Goal: Browse casually

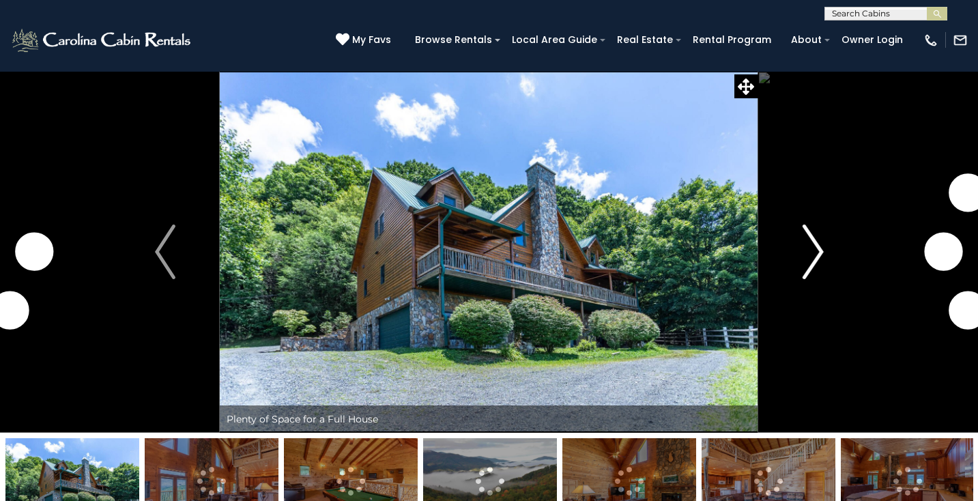
click at [821, 250] on img "Next" at bounding box center [813, 252] width 20 height 55
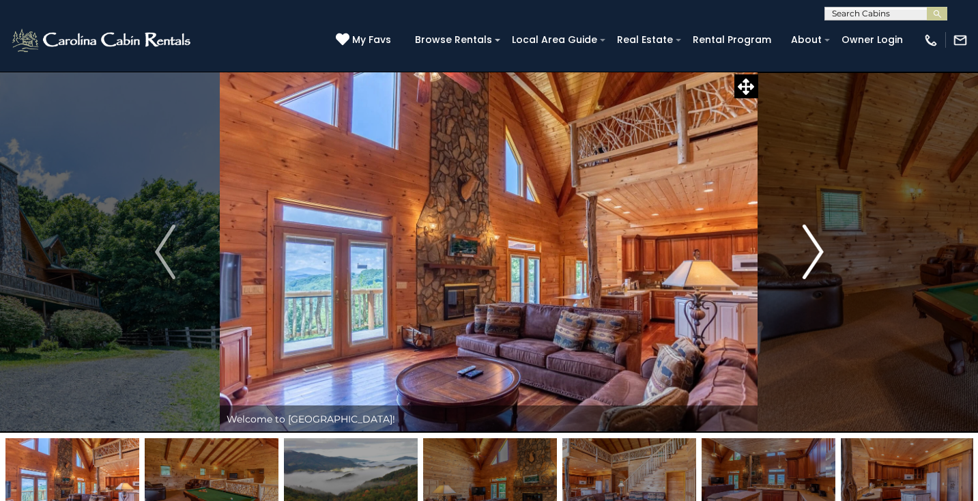
click at [821, 250] on img "Next" at bounding box center [813, 252] width 20 height 55
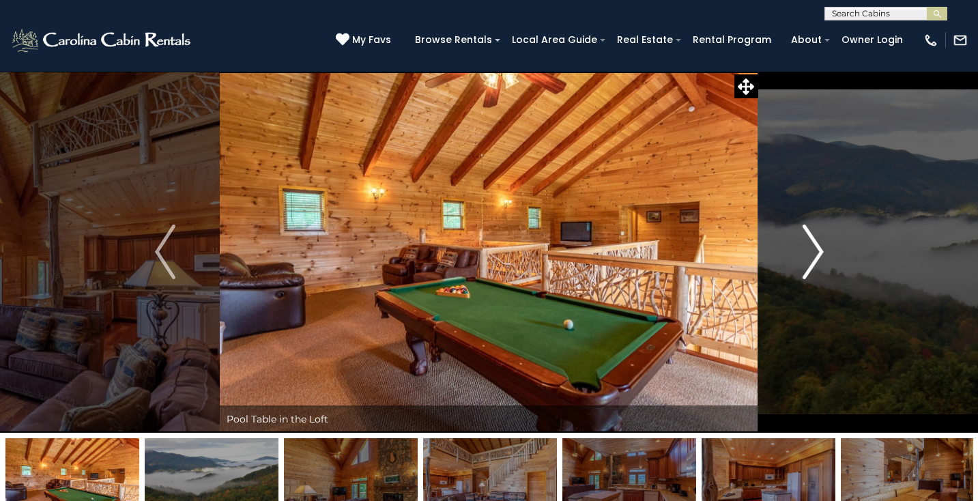
click at [821, 250] on img "Next" at bounding box center [813, 252] width 20 height 55
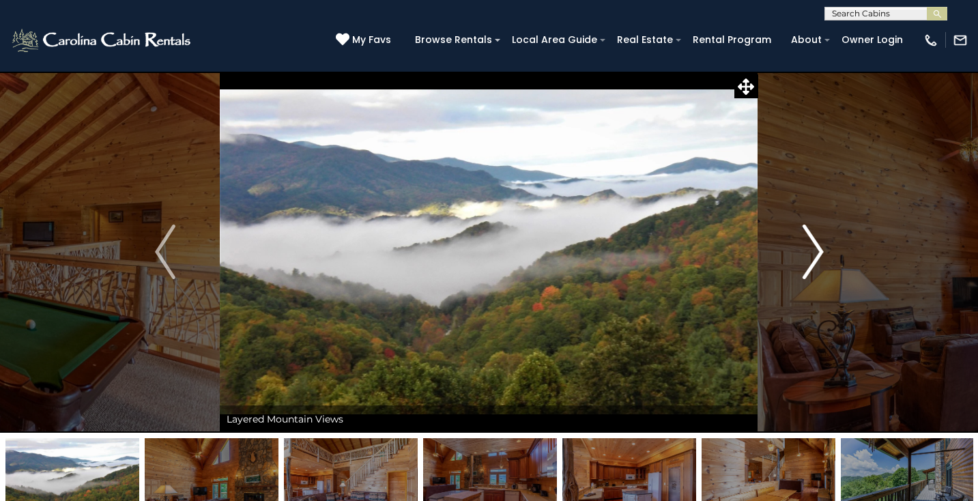
click at [821, 250] on img "Next" at bounding box center [813, 252] width 20 height 55
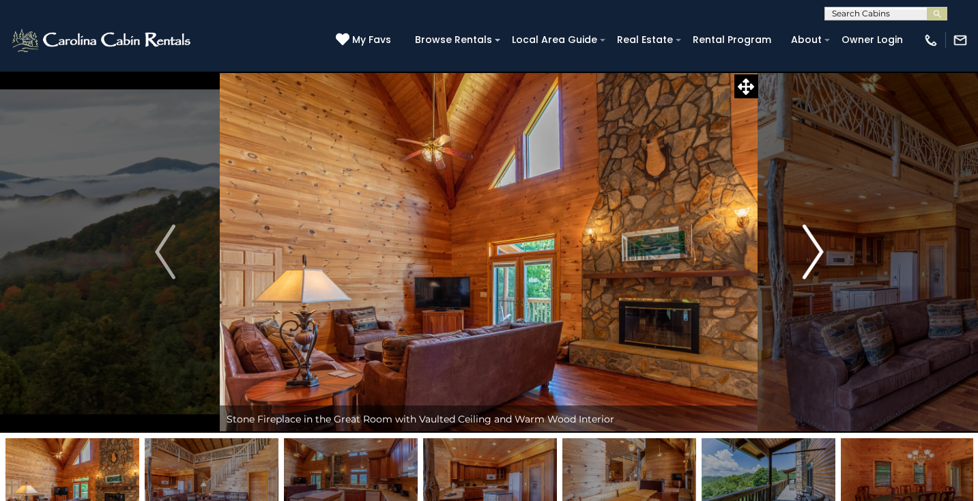
click at [821, 250] on img "Next" at bounding box center [813, 252] width 20 height 55
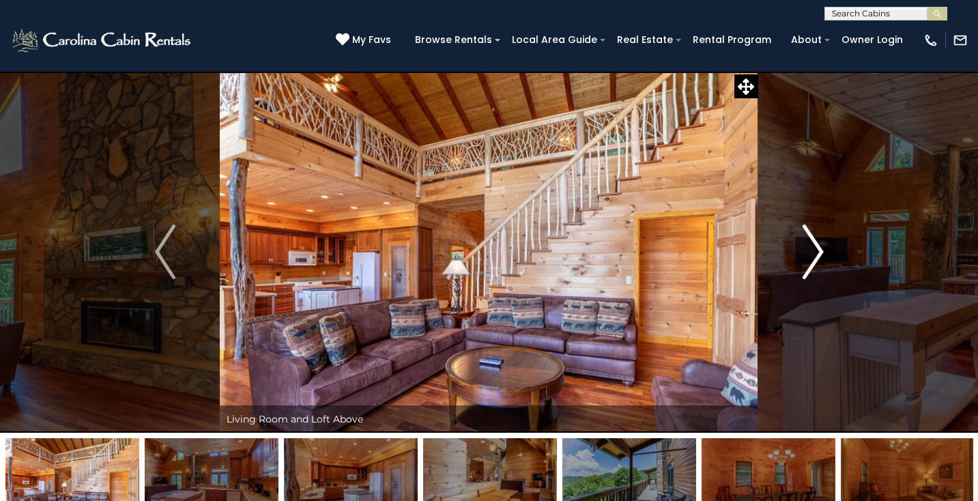
click at [821, 250] on img "Next" at bounding box center [813, 252] width 20 height 55
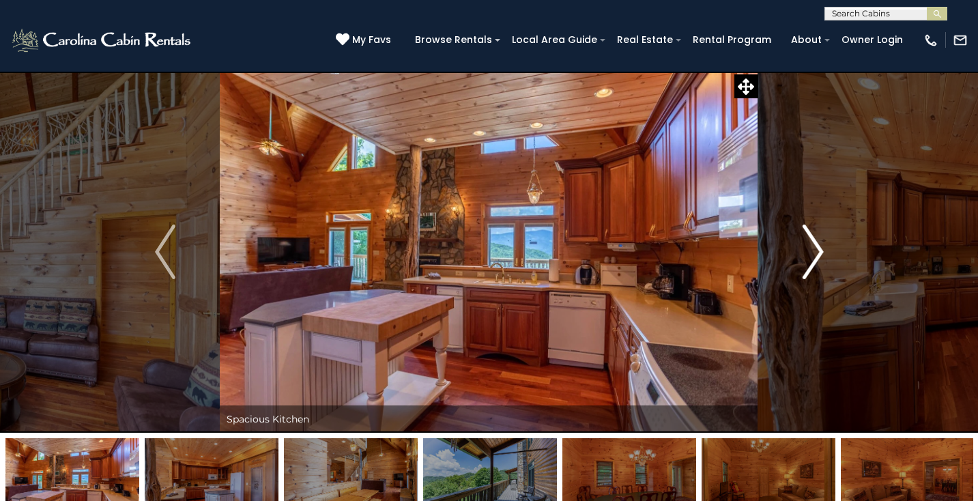
click at [821, 250] on img "Next" at bounding box center [813, 252] width 20 height 55
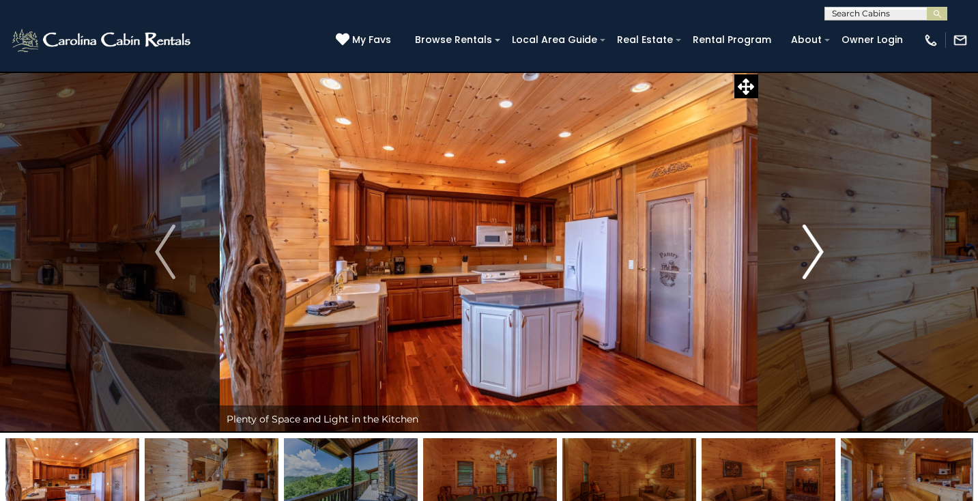
click at [821, 251] on img "Next" at bounding box center [813, 252] width 20 height 55
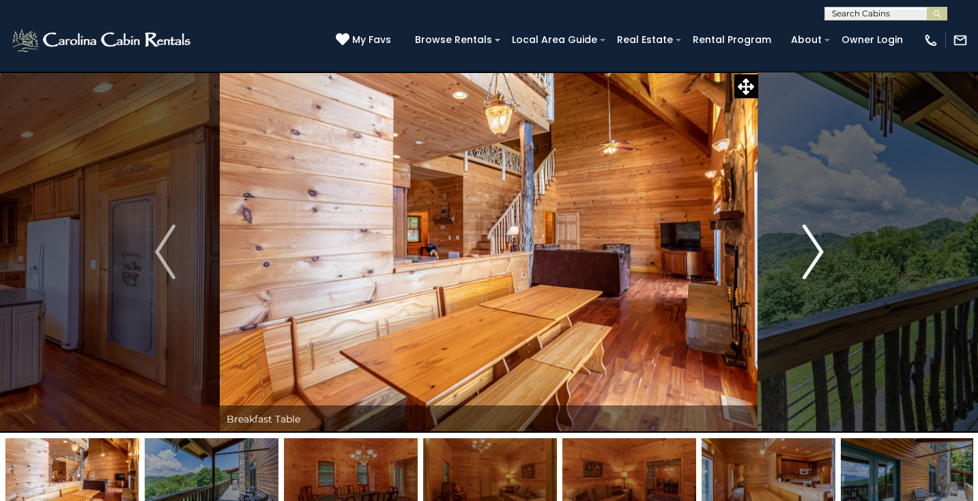
click at [821, 251] on img "Next" at bounding box center [813, 252] width 20 height 55
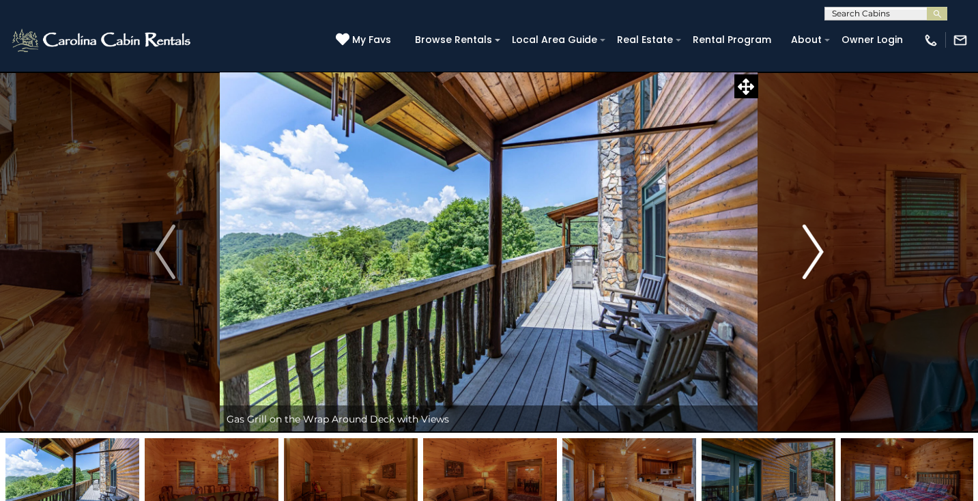
click at [821, 251] on img "Next" at bounding box center [813, 252] width 20 height 55
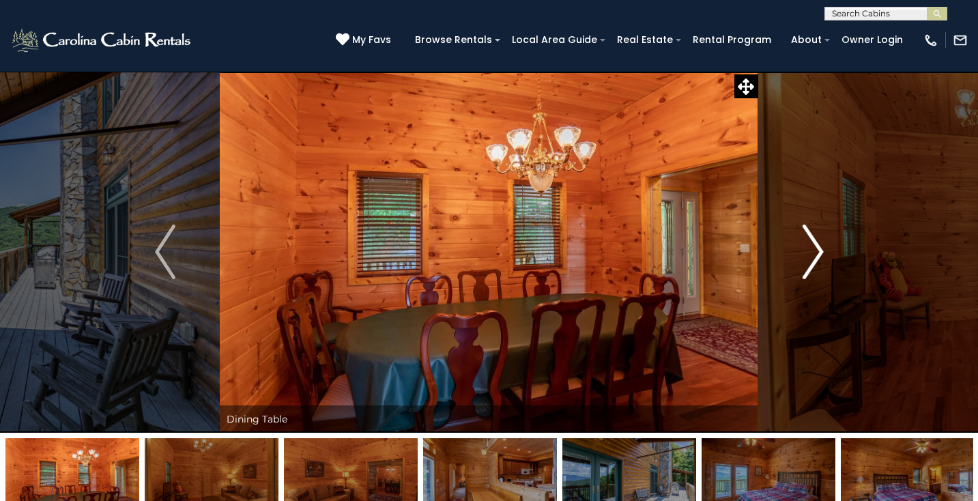
click at [821, 251] on img "Next" at bounding box center [813, 252] width 20 height 55
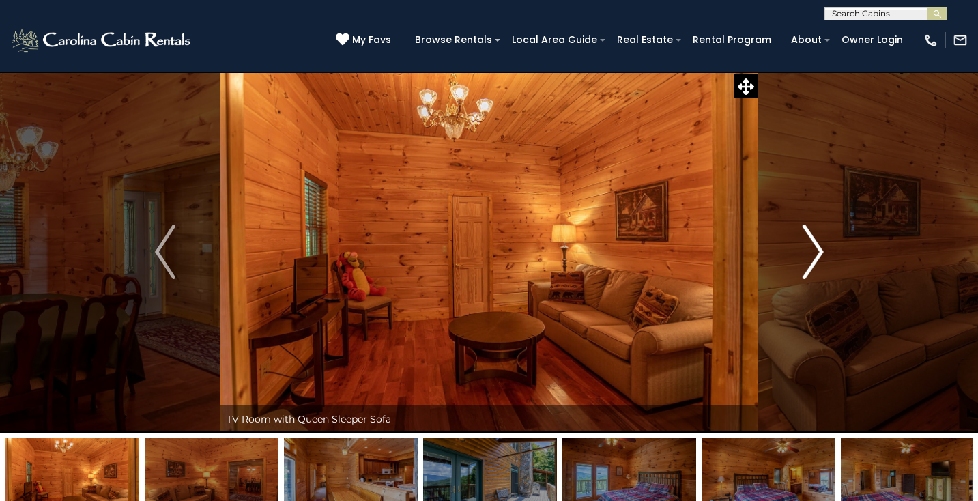
click at [820, 251] on img "Next" at bounding box center [813, 252] width 20 height 55
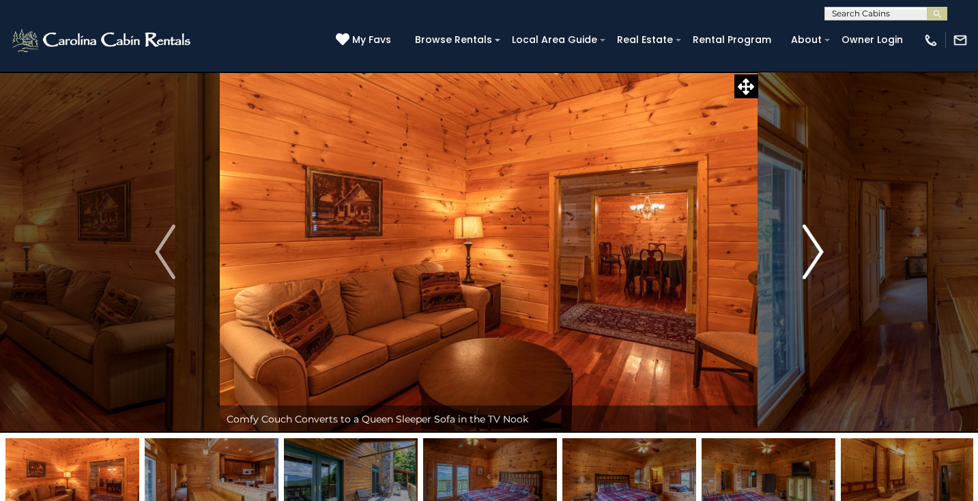
click at [820, 251] on img "Next" at bounding box center [813, 252] width 20 height 55
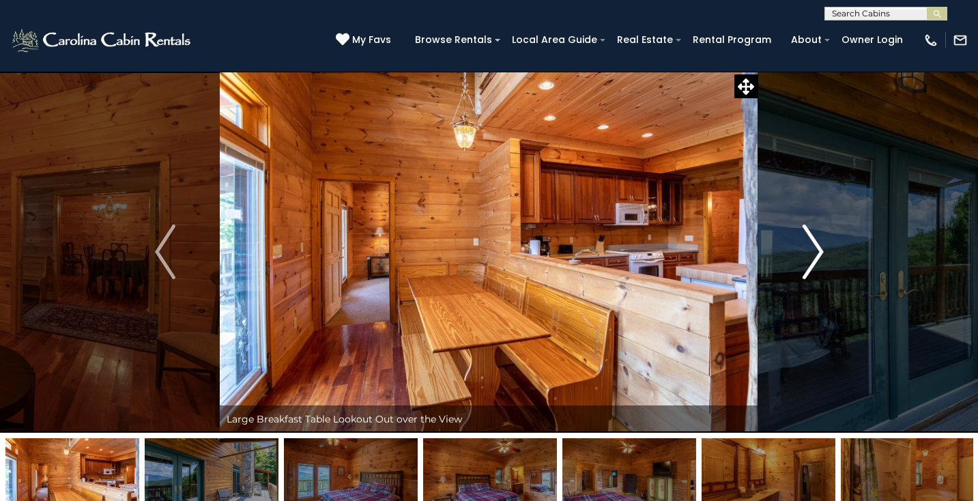
click at [820, 252] on img "Next" at bounding box center [813, 252] width 20 height 55
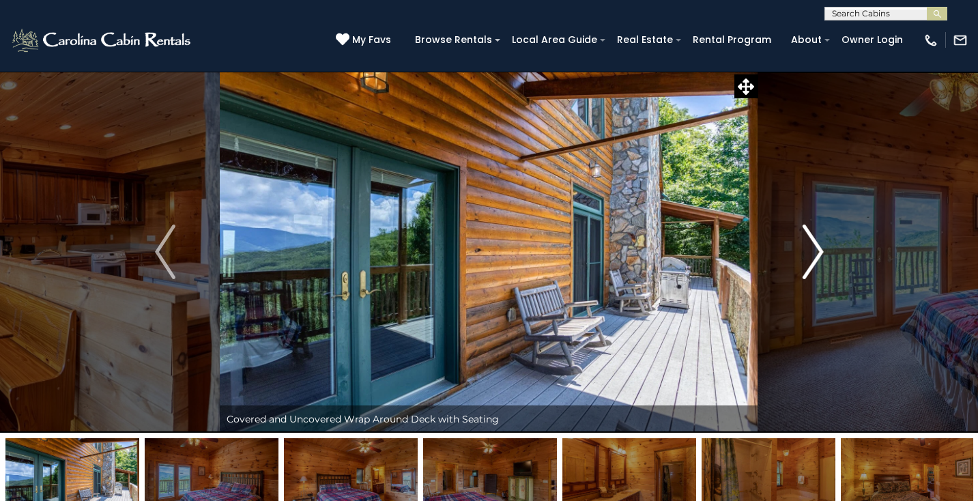
click at [819, 253] on img "Next" at bounding box center [813, 252] width 20 height 55
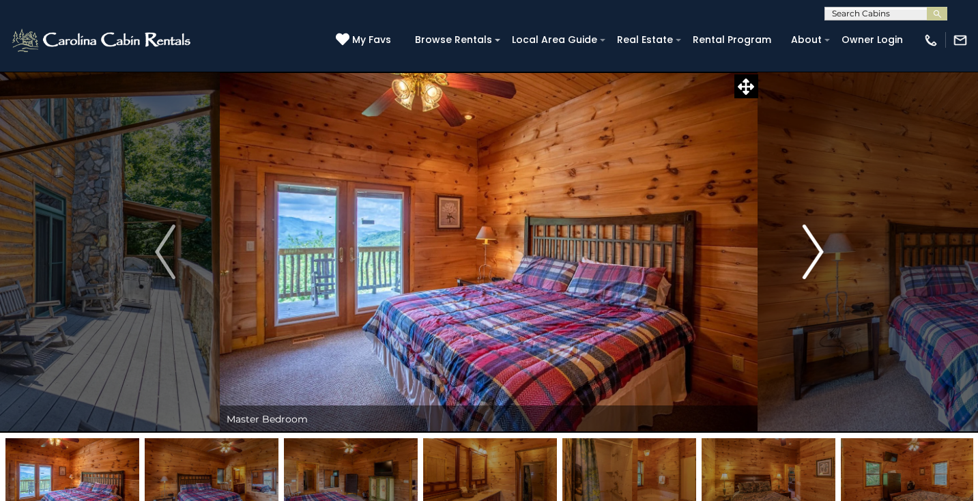
click at [819, 253] on img "Next" at bounding box center [813, 252] width 20 height 55
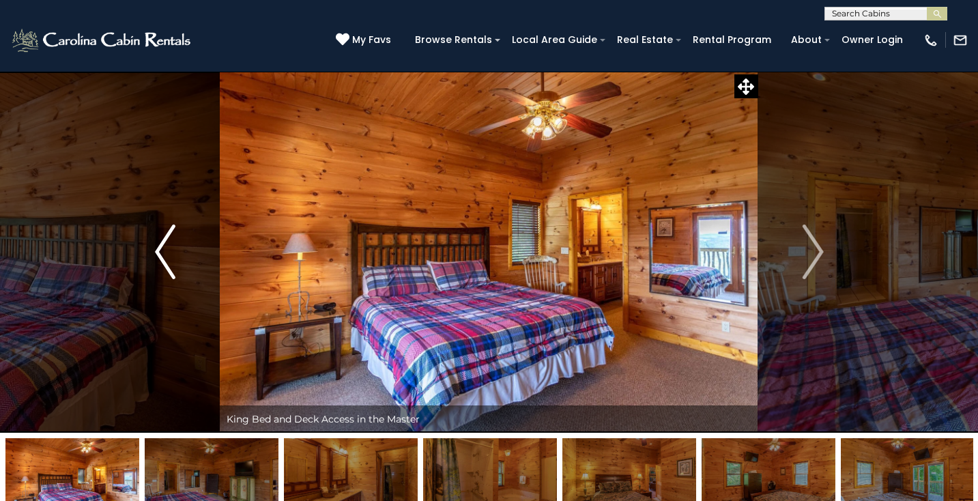
click at [159, 246] on img "Previous" at bounding box center [165, 252] width 20 height 55
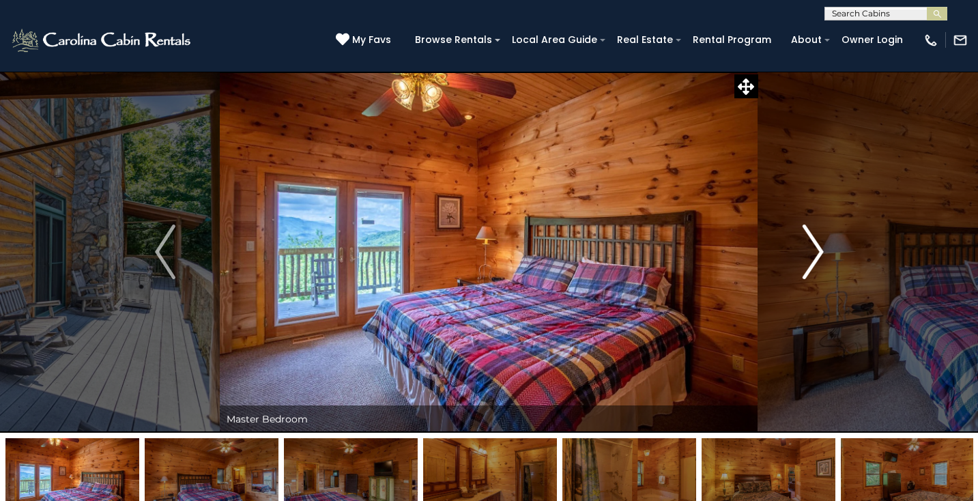
click at [823, 250] on img "Next" at bounding box center [813, 252] width 20 height 55
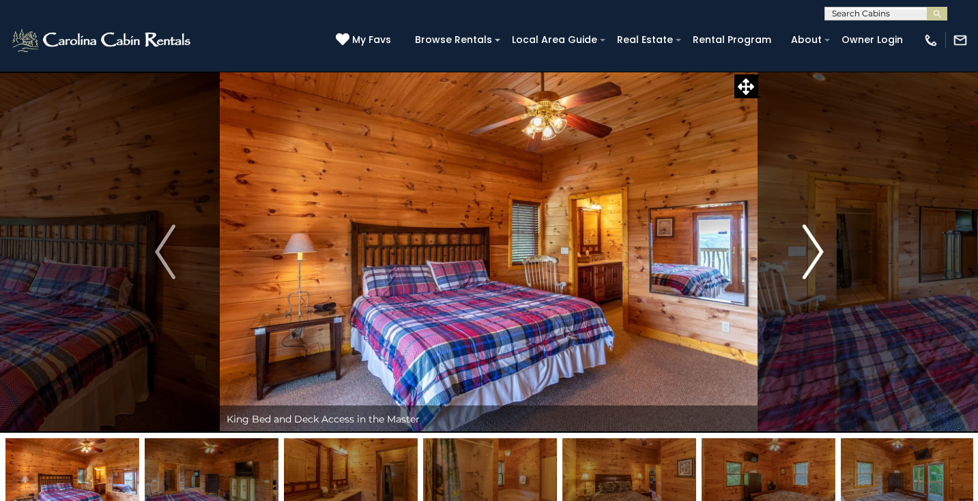
click at [823, 250] on img "Next" at bounding box center [813, 252] width 20 height 55
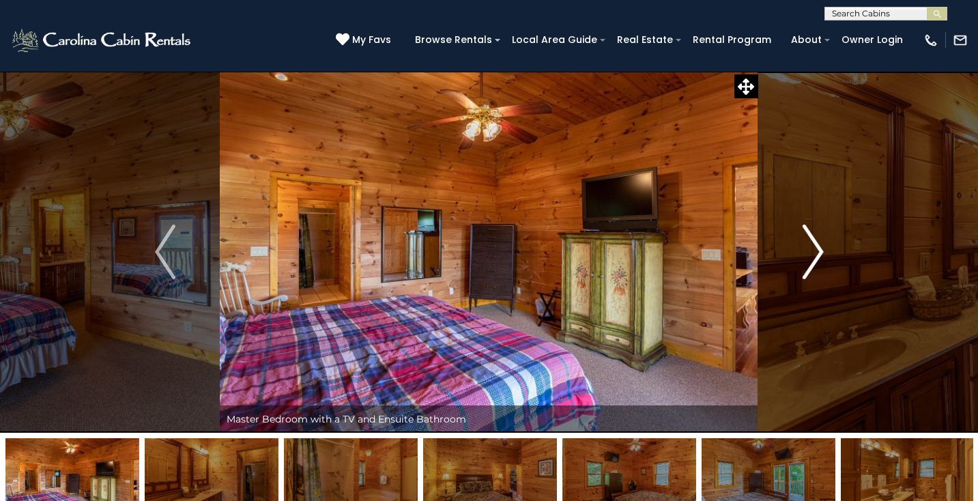
click at [818, 252] on img "Next" at bounding box center [813, 252] width 20 height 55
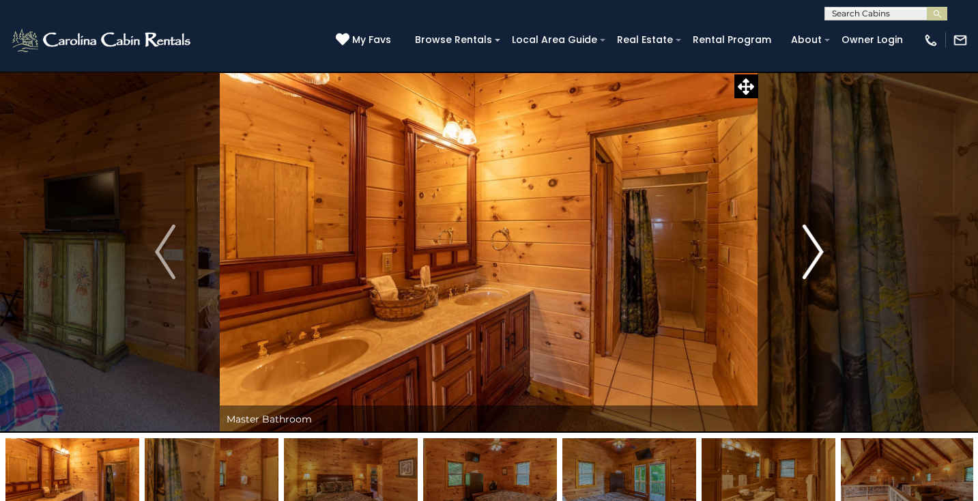
click at [818, 252] on img "Next" at bounding box center [813, 252] width 20 height 55
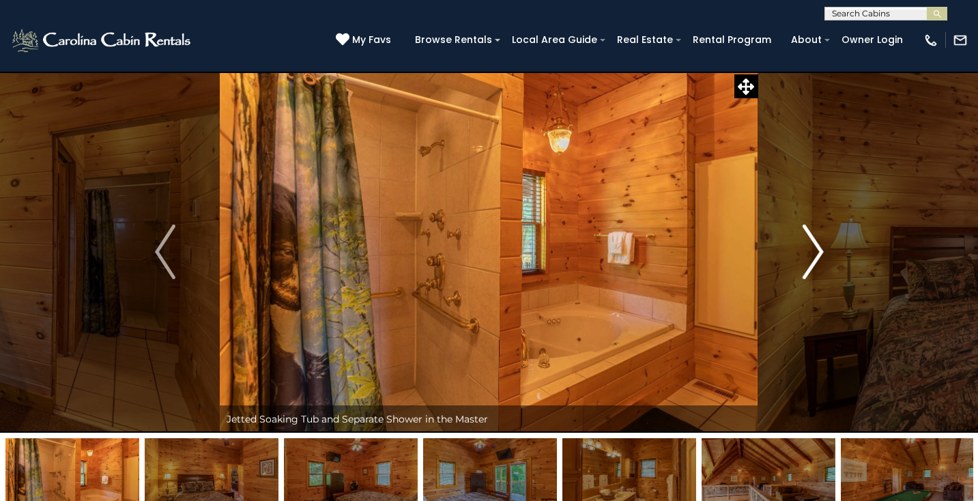
click at [818, 252] on img "Next" at bounding box center [813, 252] width 20 height 55
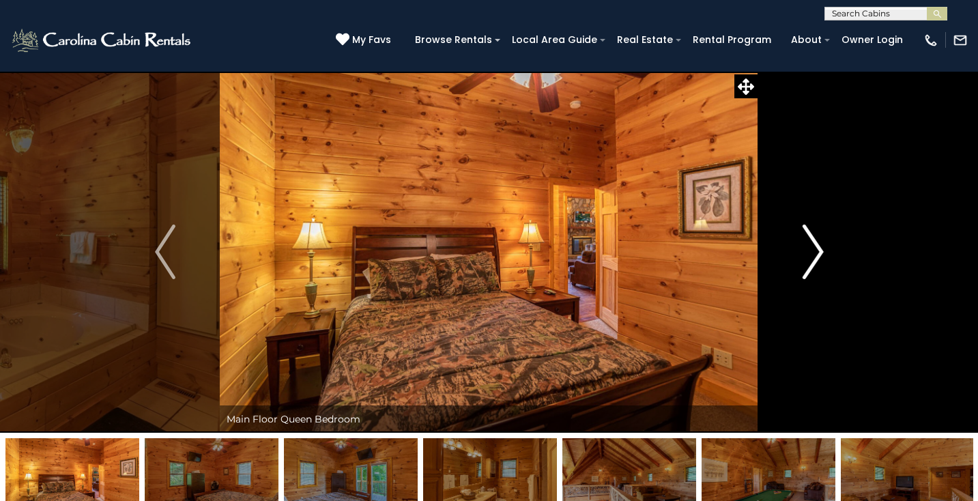
click at [822, 252] on img "Next" at bounding box center [813, 252] width 20 height 55
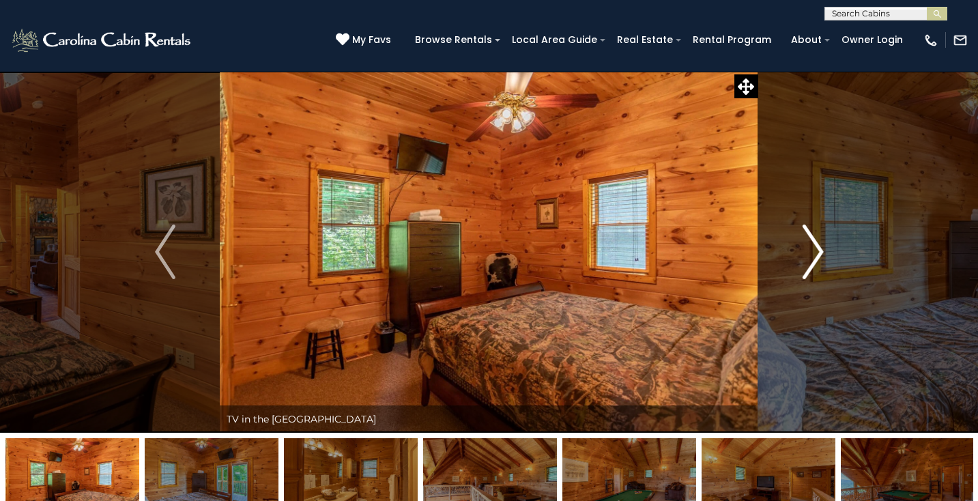
click at [822, 253] on img "Next" at bounding box center [813, 252] width 20 height 55
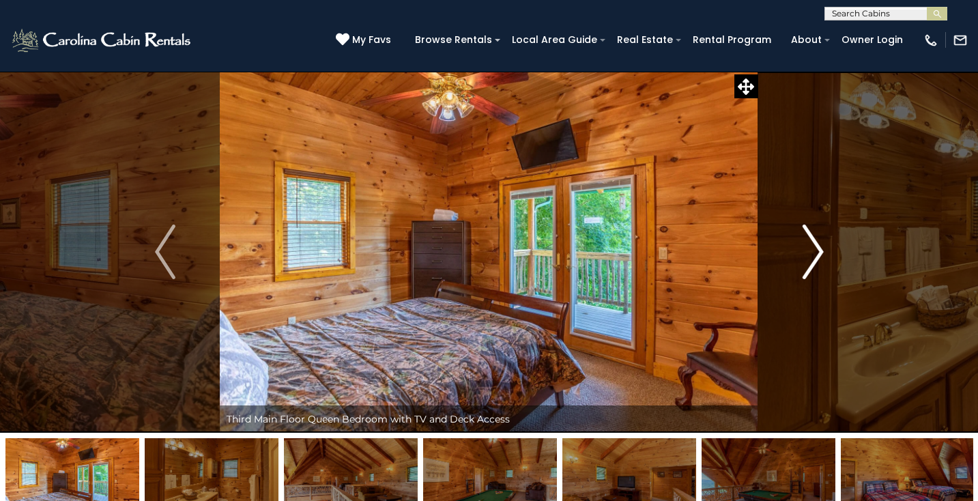
click at [822, 253] on img "Next" at bounding box center [813, 252] width 20 height 55
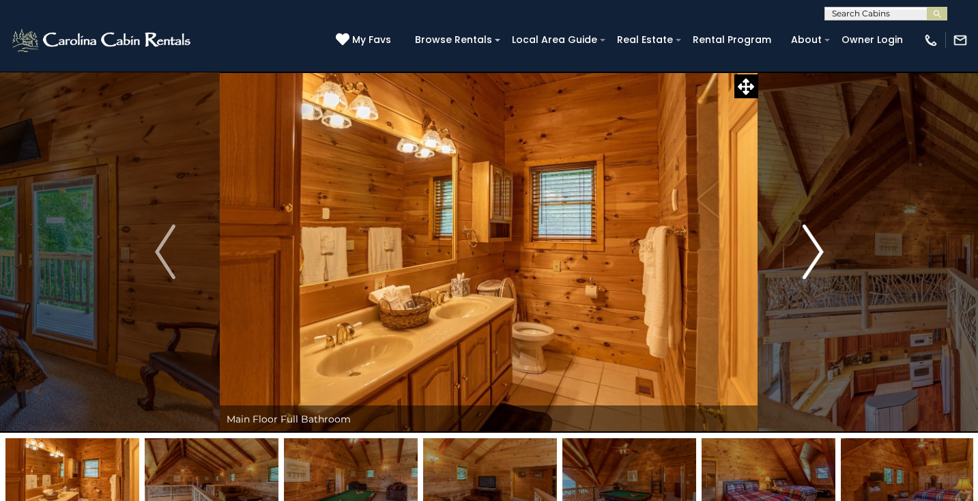
click at [822, 253] on img "Next" at bounding box center [813, 252] width 20 height 55
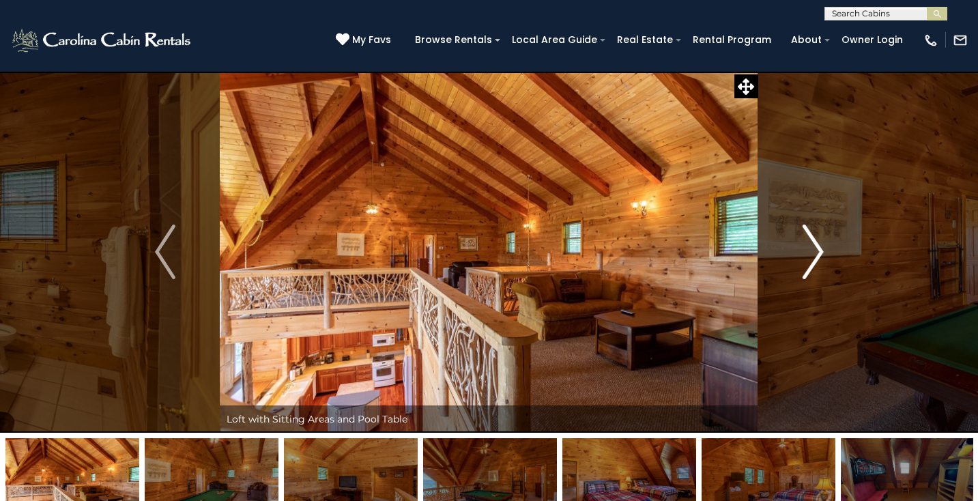
click at [822, 254] on img "Next" at bounding box center [813, 252] width 20 height 55
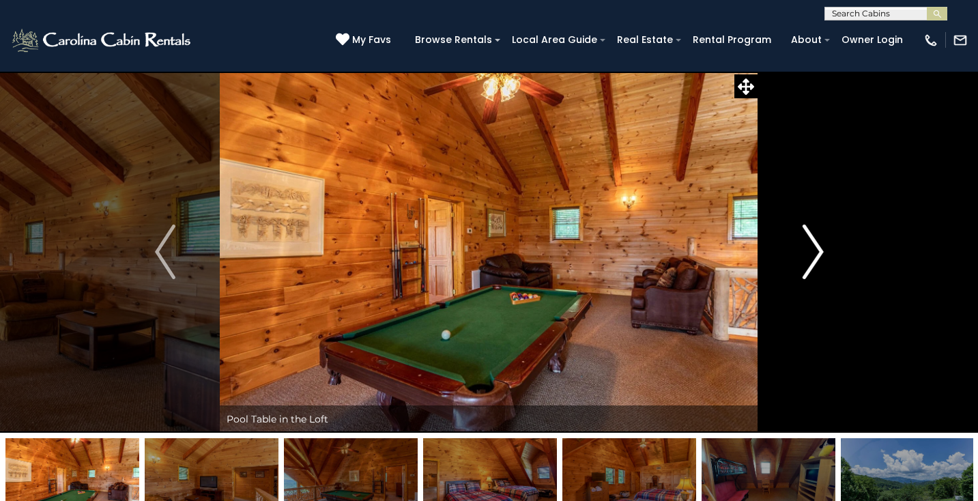
click at [822, 254] on img "Next" at bounding box center [813, 252] width 20 height 55
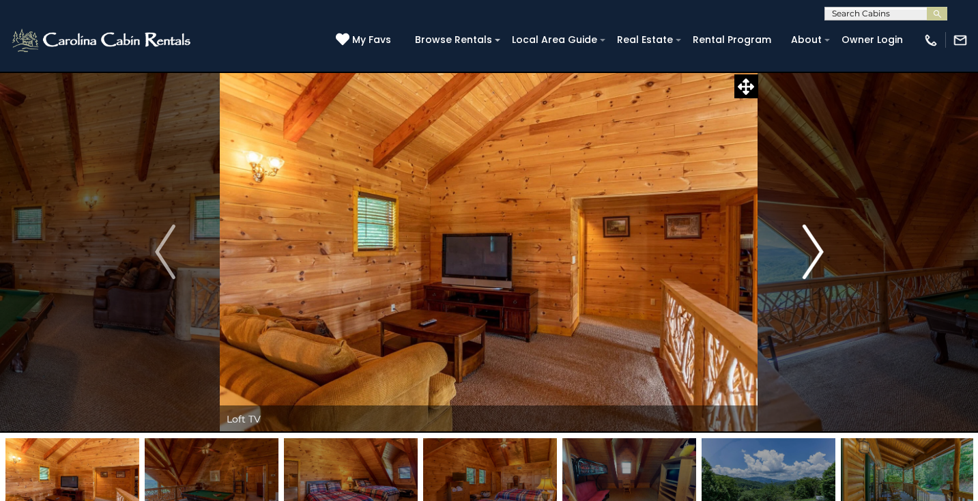
click at [822, 254] on img "Next" at bounding box center [813, 252] width 20 height 55
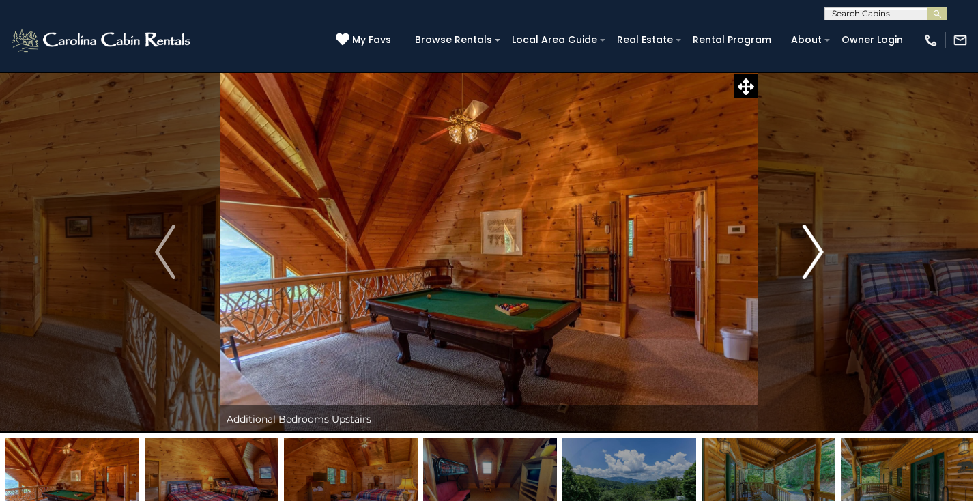
click at [822, 254] on img "Next" at bounding box center [813, 252] width 20 height 55
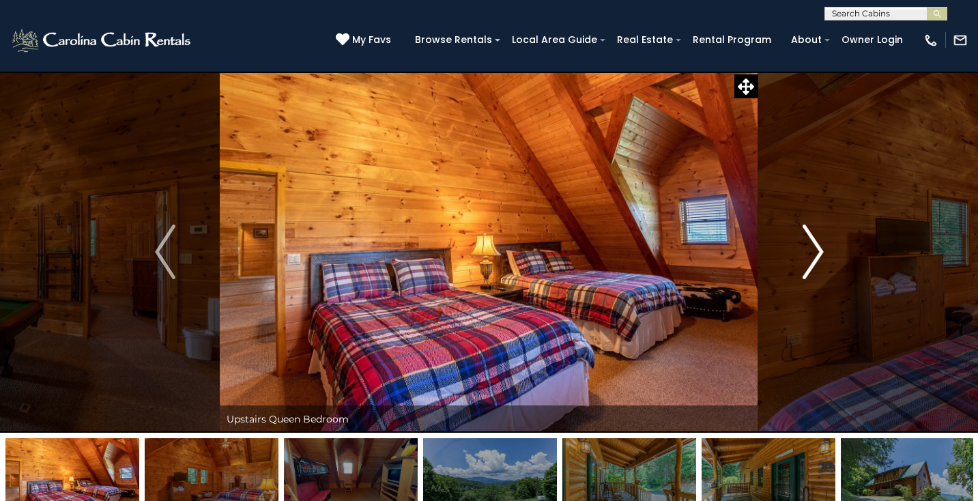
click at [820, 252] on img "Next" at bounding box center [813, 252] width 20 height 55
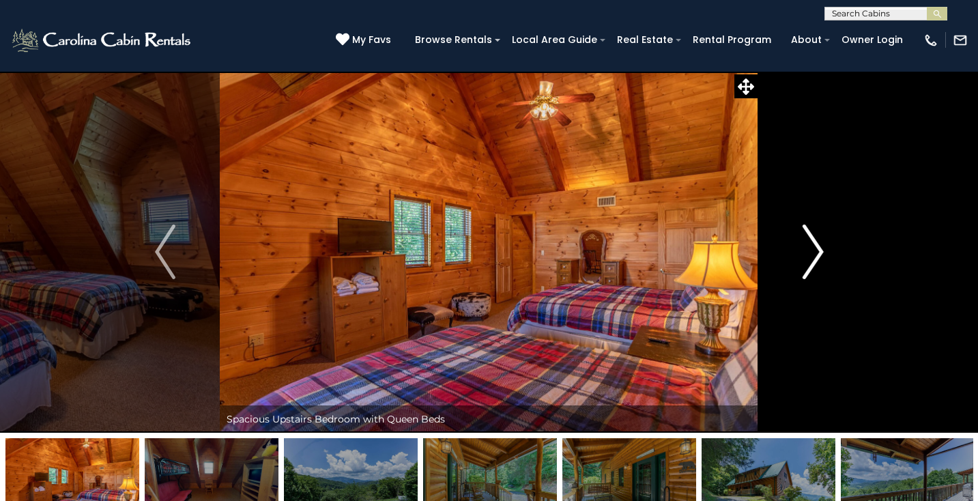
click at [820, 251] on img "Next" at bounding box center [813, 252] width 20 height 55
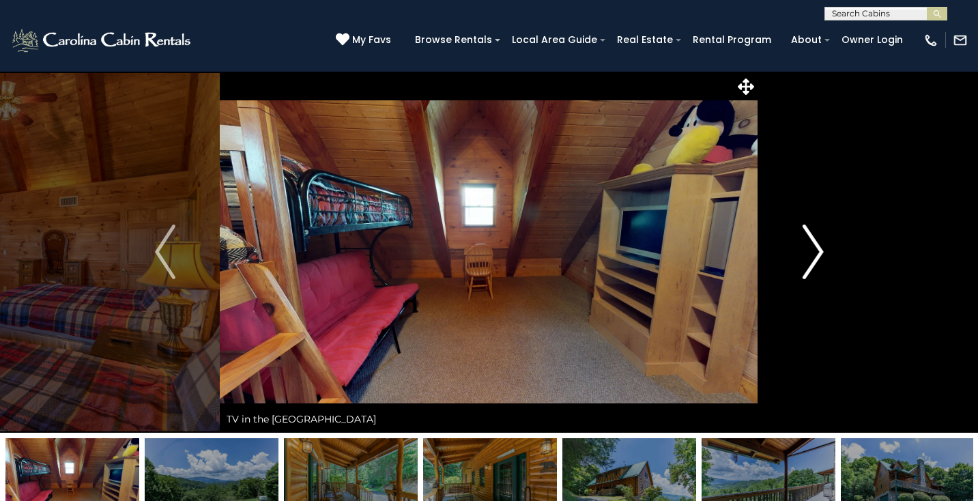
click at [820, 250] on img "Next" at bounding box center [813, 252] width 20 height 55
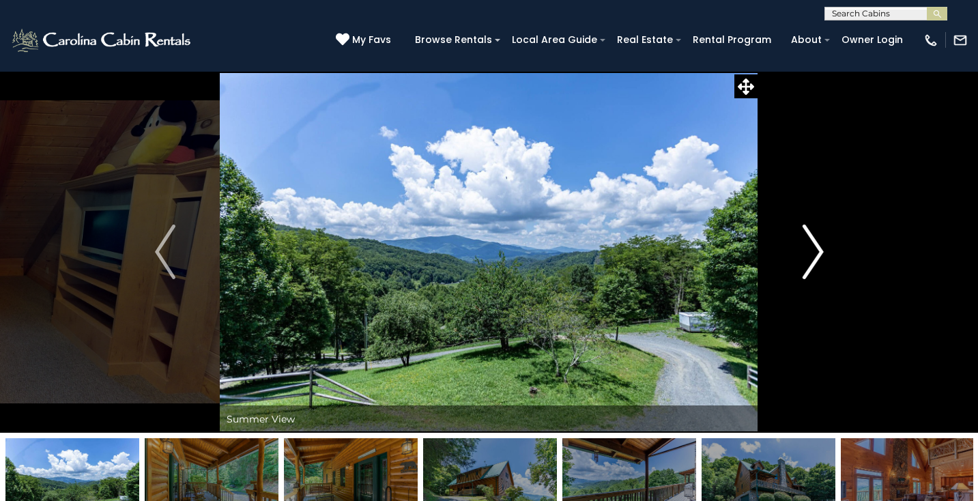
click at [820, 251] on img "Next" at bounding box center [813, 252] width 20 height 55
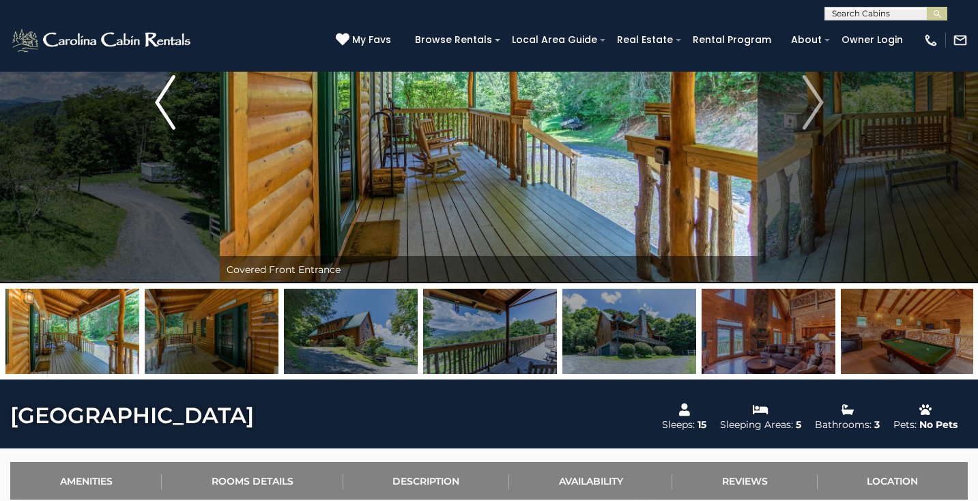
scroll to position [152, 0]
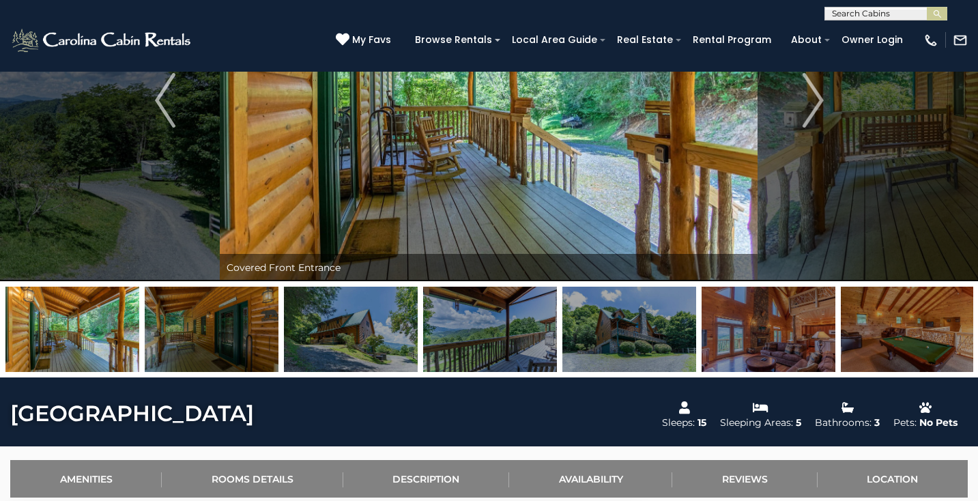
click at [483, 351] on img at bounding box center [490, 329] width 134 height 85
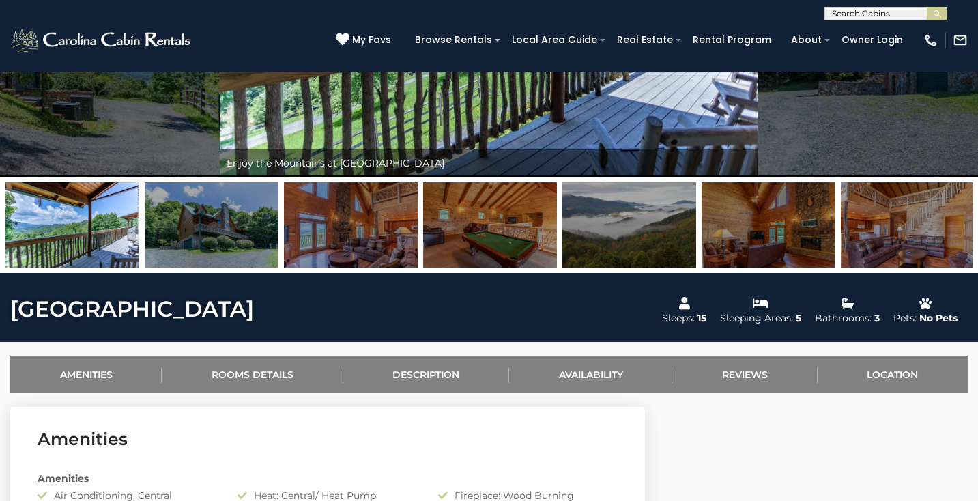
scroll to position [258, 0]
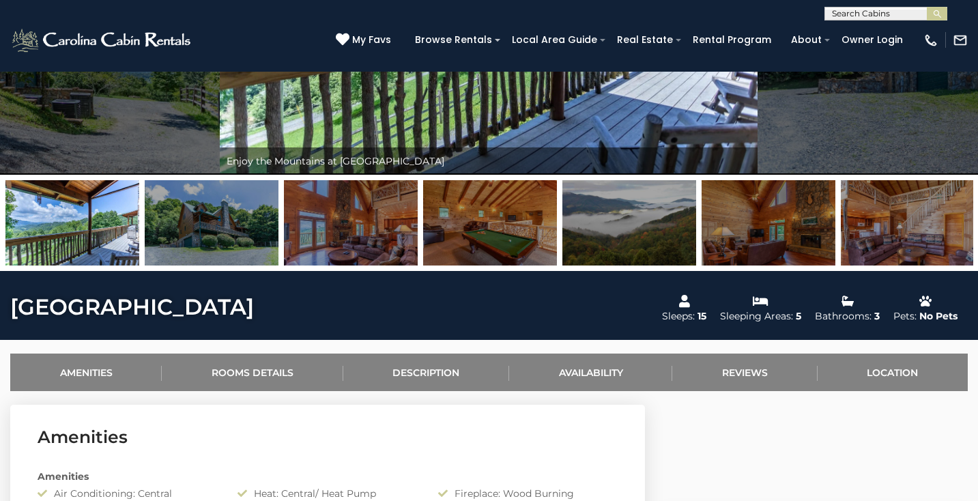
click at [636, 218] on img at bounding box center [629, 222] width 134 height 85
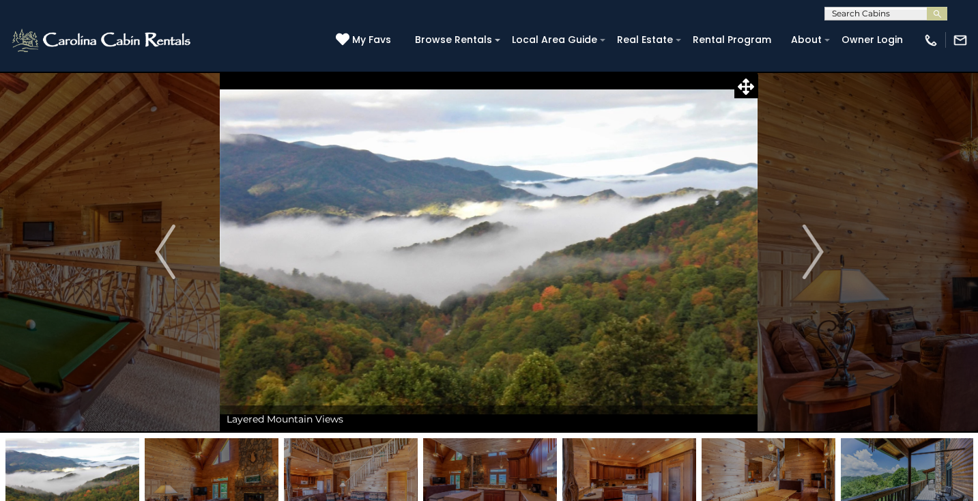
scroll to position [0, 0]
click at [824, 248] on button "Next" at bounding box center [813, 252] width 110 height 362
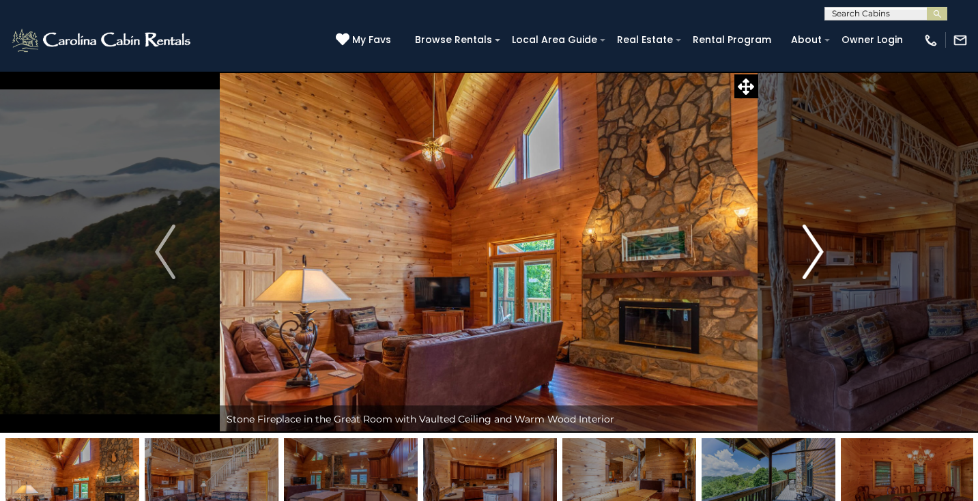
click at [825, 249] on button "Next" at bounding box center [813, 252] width 110 height 362
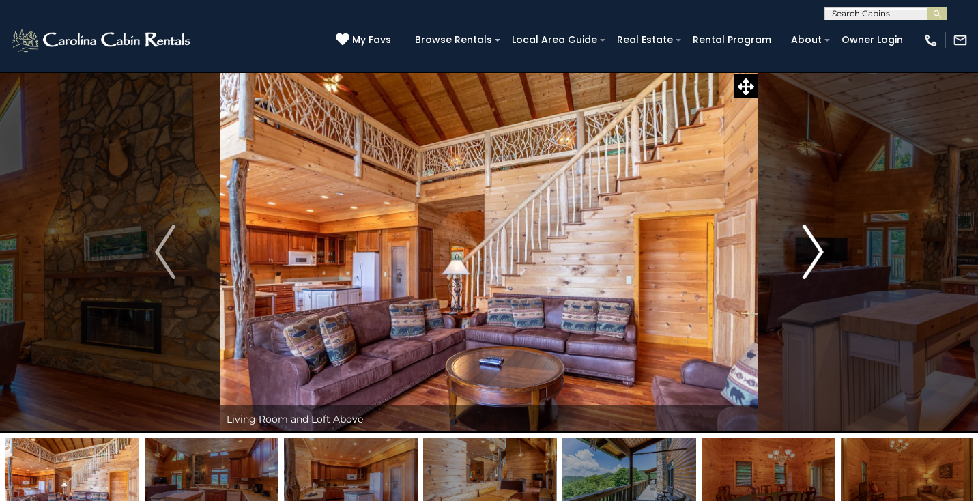
click at [825, 249] on button "Next" at bounding box center [813, 252] width 110 height 362
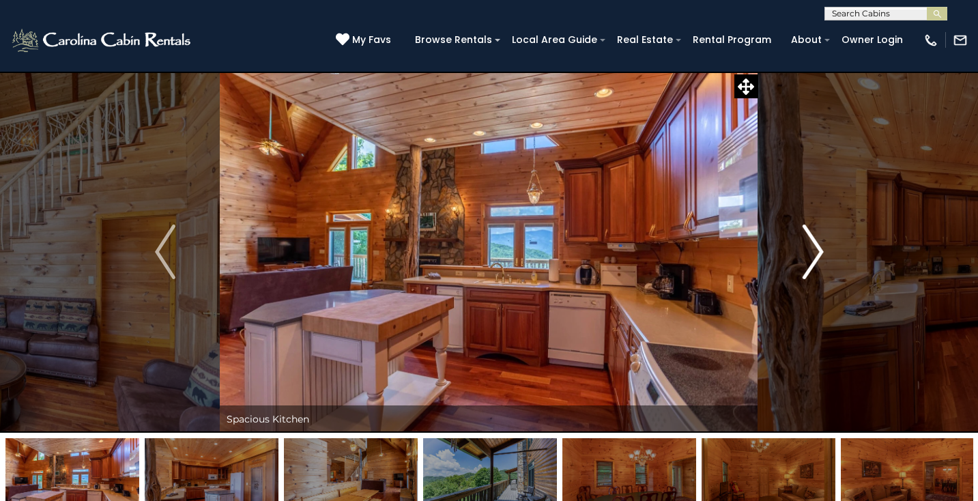
click at [825, 249] on button "Next" at bounding box center [813, 252] width 110 height 362
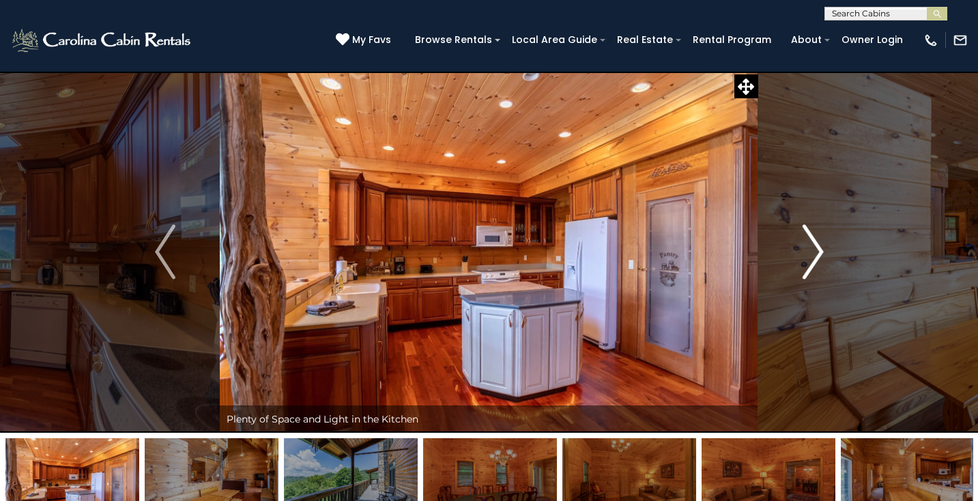
click at [825, 249] on button "Next" at bounding box center [813, 252] width 110 height 362
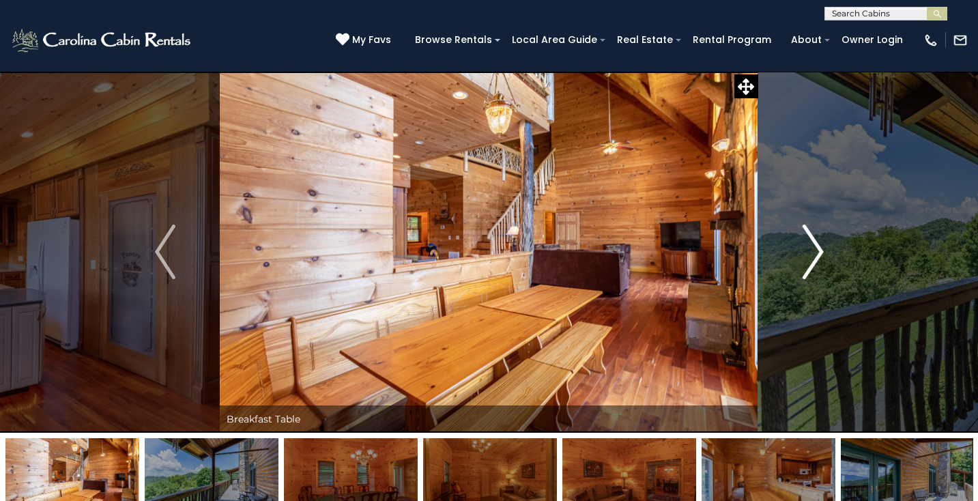
click at [825, 249] on button "Next" at bounding box center [813, 252] width 110 height 362
